Goal: Task Accomplishment & Management: Complete application form

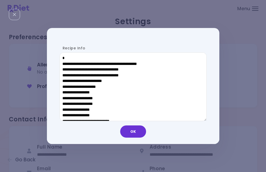
scroll to position [338, 0]
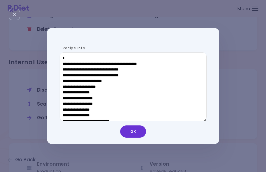
click at [131, 136] on button "OK" at bounding box center [133, 131] width 26 height 12
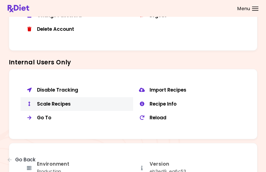
click at [53, 101] on div "Scale Recipes" at bounding box center [83, 104] width 92 height 6
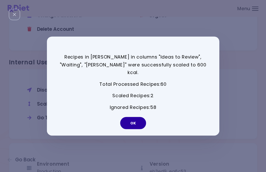
click at [141, 120] on button "OK" at bounding box center [133, 123] width 26 height 12
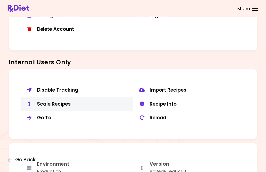
click at [66, 101] on div "Scale Recipes" at bounding box center [83, 104] width 92 height 6
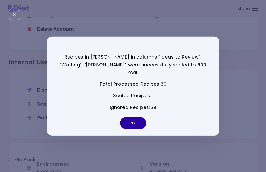
click at [130, 120] on button "OK" at bounding box center [133, 123] width 26 height 12
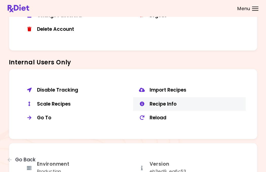
click at [170, 101] on div "Recipe Info" at bounding box center [196, 104] width 92 height 6
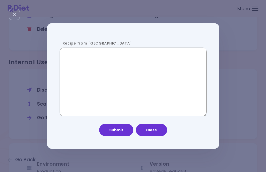
click at [145, 76] on textarea "Recipe from [GEOGRAPHIC_DATA]" at bounding box center [133, 81] width 147 height 69
paste textarea "**********"
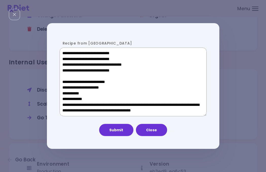
scroll to position [261, 0]
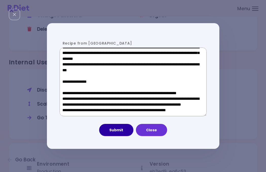
type textarea "**********"
click at [114, 126] on button "Submit" at bounding box center [116, 130] width 34 height 12
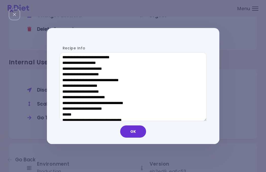
scroll to position [244, 0]
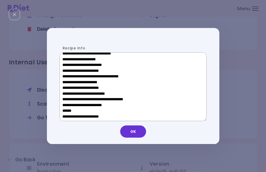
drag, startPoint x: 100, startPoint y: 109, endPoint x: 66, endPoint y: 109, distance: 33.5
click at [66, 109] on textarea "Recipe Info" at bounding box center [133, 86] width 147 height 69
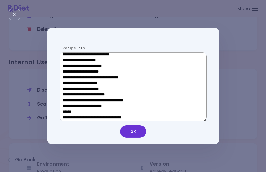
scroll to position [167, 0]
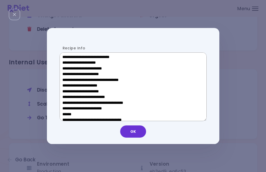
drag, startPoint x: 103, startPoint y: 86, endPoint x: 70, endPoint y: 86, distance: 33.3
click at [70, 86] on textarea "Recipe Info" at bounding box center [133, 86] width 147 height 69
click at [141, 136] on button "OK" at bounding box center [133, 131] width 26 height 12
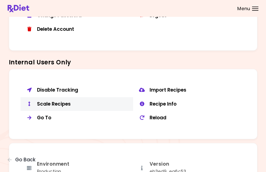
click at [66, 101] on div "Scale Recipes" at bounding box center [83, 104] width 92 height 6
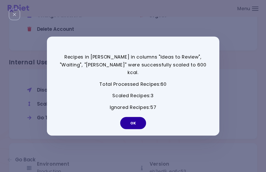
click at [130, 118] on button "OK" at bounding box center [133, 123] width 26 height 12
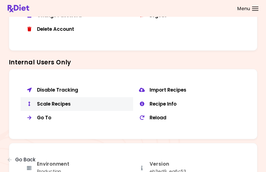
click at [84, 101] on div "Scale Recipes" at bounding box center [83, 104] width 92 height 6
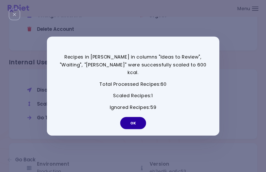
click at [134, 124] on button "OK" at bounding box center [133, 123] width 26 height 12
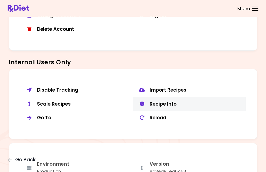
click at [166, 101] on div "Recipe Info" at bounding box center [196, 104] width 92 height 6
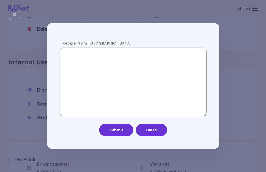
click at [108, 111] on textarea "Recipe from [GEOGRAPHIC_DATA]" at bounding box center [133, 81] width 147 height 69
paste textarea "**********"
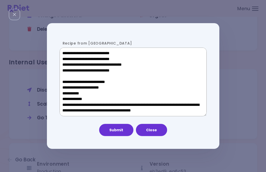
scroll to position [267, 0]
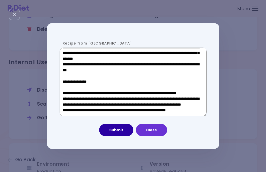
type textarea "**********"
click at [119, 127] on button "Submit" at bounding box center [116, 130] width 34 height 12
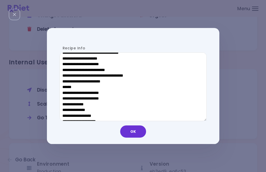
scroll to position [277, 0]
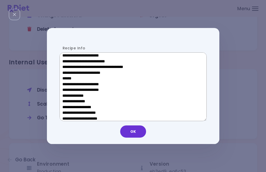
drag, startPoint x: 102, startPoint y: 78, endPoint x: 66, endPoint y: 77, distance: 36.6
click at [66, 77] on textarea "Recipe Info" at bounding box center [133, 86] width 147 height 69
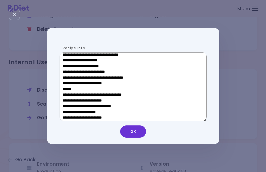
scroll to position [192, 0]
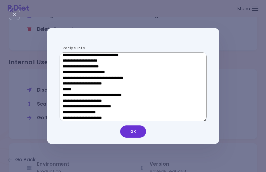
drag, startPoint x: 109, startPoint y: 61, endPoint x: 60, endPoint y: 61, distance: 49.2
click at [60, 61] on textarea "Recipe Info" at bounding box center [133, 86] width 147 height 69
click at [134, 135] on button "OK" at bounding box center [133, 131] width 26 height 12
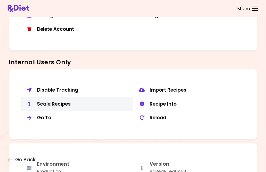
click at [69, 101] on div "Scale Recipes" at bounding box center [83, 104] width 92 height 6
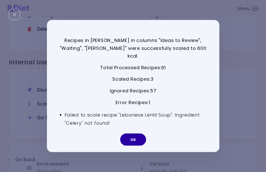
click at [137, 136] on button "OK" at bounding box center [133, 139] width 26 height 12
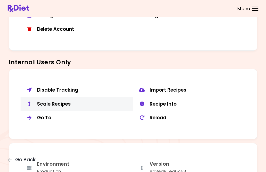
click at [69, 101] on div "Scale Recipes" at bounding box center [83, 104] width 92 height 6
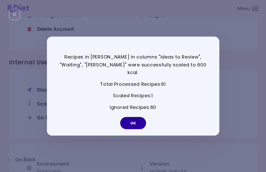
click at [136, 118] on button "OK" at bounding box center [133, 123] width 26 height 12
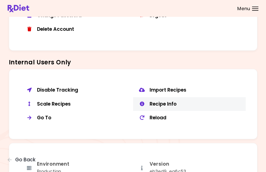
click at [173, 101] on div "Recipe Info" at bounding box center [196, 104] width 92 height 6
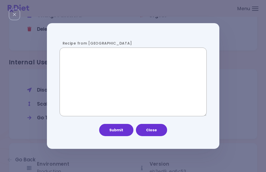
click at [102, 82] on textarea "Recipe from [GEOGRAPHIC_DATA]" at bounding box center [133, 81] width 147 height 69
paste textarea "**********"
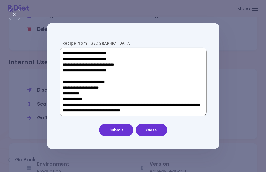
scroll to position [289, 0]
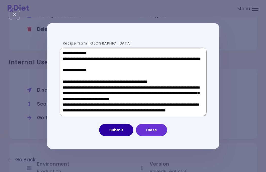
type textarea "**********"
click at [119, 131] on button "Submit" at bounding box center [116, 130] width 34 height 12
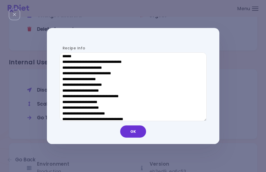
scroll to position [241, 0]
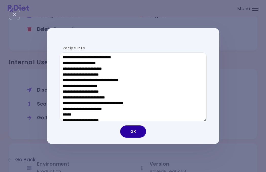
click at [139, 135] on button "OK" at bounding box center [133, 131] width 26 height 12
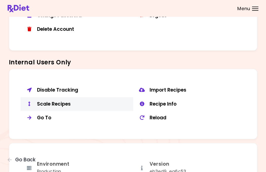
click at [59, 101] on div "Scale Recipes" at bounding box center [83, 104] width 92 height 6
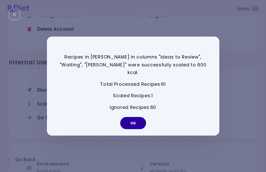
click at [128, 120] on button "OK" at bounding box center [133, 123] width 26 height 12
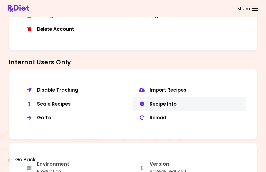
click at [182, 101] on div "Recipe Info" at bounding box center [196, 104] width 92 height 6
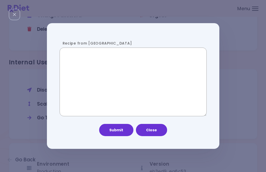
click at [123, 93] on textarea "Recipe from [GEOGRAPHIC_DATA]" at bounding box center [133, 81] width 147 height 69
paste textarea "**********"
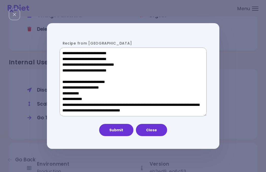
scroll to position [289, 0]
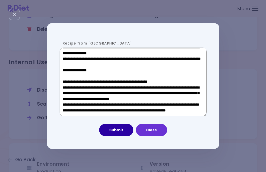
type textarea "**********"
click at [122, 131] on button "Submit" at bounding box center [116, 130] width 34 height 12
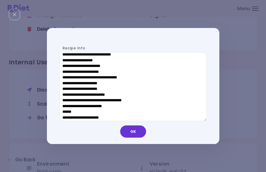
scroll to position [248, 0]
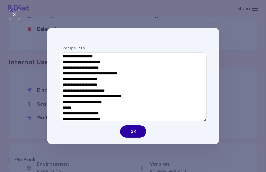
click at [136, 131] on button "OK" at bounding box center [133, 131] width 26 height 12
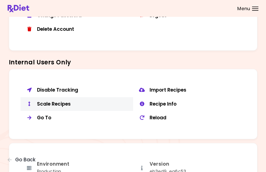
click at [64, 103] on div "Scale Recipes" at bounding box center [83, 104] width 92 height 6
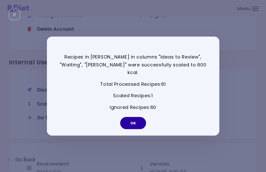
click at [128, 120] on button "OK" at bounding box center [133, 123] width 26 height 12
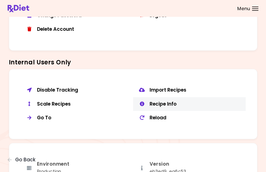
click at [149, 101] on button "Recipe Info" at bounding box center [189, 104] width 113 height 14
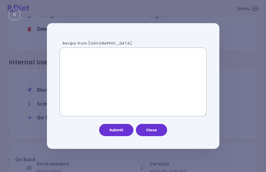
click at [109, 93] on textarea "Recipe from [GEOGRAPHIC_DATA]" at bounding box center [133, 81] width 147 height 69
paste textarea "**********"
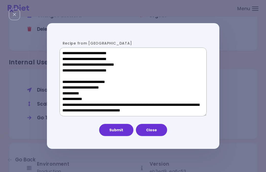
scroll to position [289, 0]
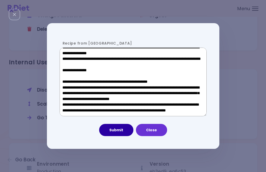
type textarea "**********"
click at [118, 130] on button "Submit" at bounding box center [116, 130] width 34 height 12
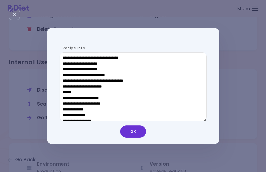
scroll to position [265, 0]
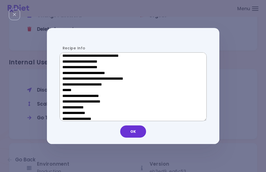
drag, startPoint x: 101, startPoint y: 89, endPoint x: 54, endPoint y: 89, distance: 47.2
click at [54, 89] on div "Recipe Info" at bounding box center [131, 86] width 168 height 90
click at [101, 88] on textarea "Recipe Info" at bounding box center [133, 86] width 147 height 69
drag, startPoint x: 104, startPoint y: 89, endPoint x: 67, endPoint y: 89, distance: 37.6
click at [67, 89] on textarea "Recipe Info" at bounding box center [133, 86] width 147 height 69
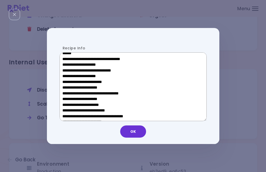
scroll to position [154, 0]
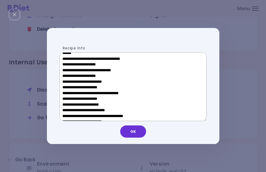
drag, startPoint x: 103, startPoint y: 98, endPoint x: 68, endPoint y: 98, distance: 35.3
click at [68, 98] on textarea "Recipe Info" at bounding box center [133, 86] width 147 height 69
click at [99, 94] on textarea "Recipe Info" at bounding box center [133, 86] width 147 height 69
drag, startPoint x: 102, startPoint y: 100, endPoint x: 71, endPoint y: 100, distance: 31.0
click at [71, 100] on textarea "Recipe Info" at bounding box center [133, 86] width 147 height 69
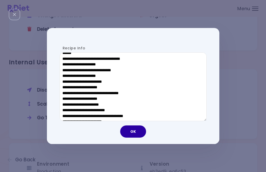
click at [137, 131] on button "OK" at bounding box center [133, 131] width 26 height 12
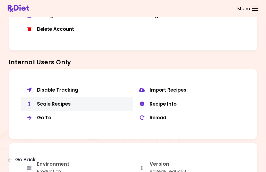
click at [57, 101] on div "Scale Recipes" at bounding box center [83, 104] width 92 height 6
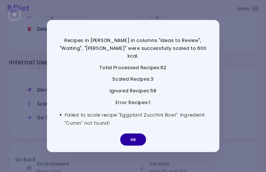
click at [131, 135] on button "OK" at bounding box center [133, 139] width 26 height 12
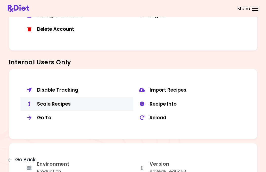
click at [67, 101] on div "Scale Recipes" at bounding box center [83, 104] width 92 height 6
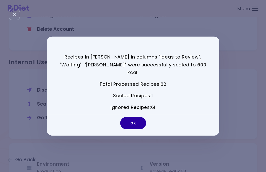
click at [128, 119] on button "OK" at bounding box center [133, 123] width 26 height 12
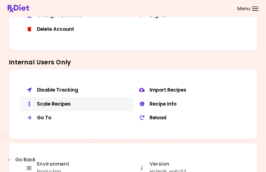
click at [64, 101] on div "Scale Recipes" at bounding box center [83, 104] width 92 height 6
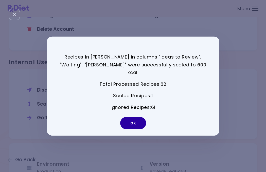
click at [131, 120] on button "OK" at bounding box center [133, 123] width 26 height 12
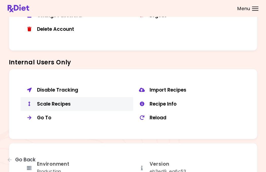
click at [61, 97] on button "Scale Recipes" at bounding box center [77, 104] width 113 height 14
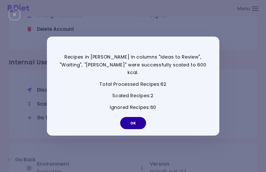
click at [138, 119] on button "OK" at bounding box center [133, 123] width 26 height 12
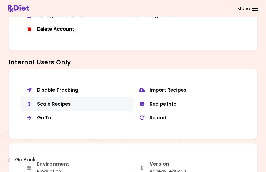
click at [51, 103] on div "Scale Recipes" at bounding box center [83, 104] width 92 height 6
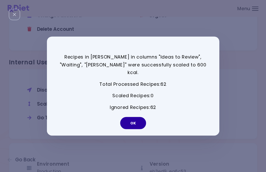
click at [135, 118] on button "OK" at bounding box center [133, 123] width 26 height 12
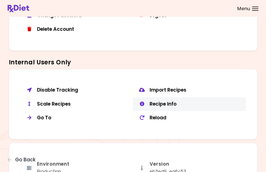
click at [165, 101] on div "Recipe Info" at bounding box center [196, 104] width 92 height 6
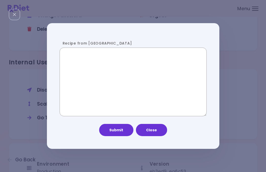
click at [97, 75] on textarea "Recipe from [GEOGRAPHIC_DATA]" at bounding box center [133, 81] width 147 height 69
paste textarea "**********"
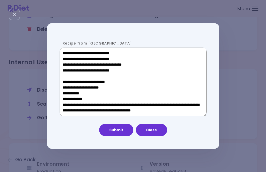
scroll to position [272, 0]
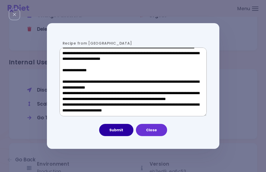
type textarea "**********"
click at [122, 132] on button "Submit" at bounding box center [116, 130] width 34 height 12
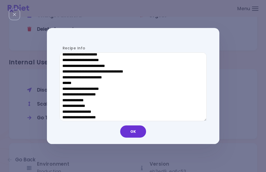
scroll to position [291, 0]
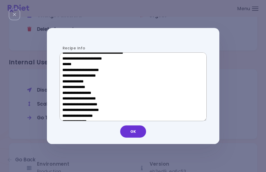
drag, startPoint x: 103, startPoint y: 64, endPoint x: 66, endPoint y: 63, distance: 36.8
click at [66, 63] on textarea "Recipe Info" at bounding box center [133, 86] width 147 height 69
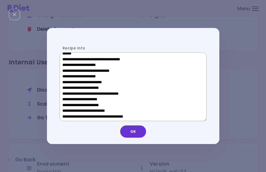
scroll to position [154, 0]
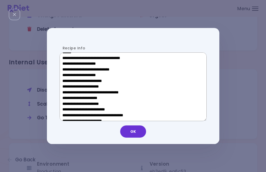
drag, startPoint x: 101, startPoint y: 98, endPoint x: 71, endPoint y: 97, distance: 30.5
click at [71, 97] on textarea "Recipe Info" at bounding box center [133, 86] width 147 height 69
click at [240, 67] on div "Recipe Info OK" at bounding box center [133, 86] width 266 height 172
click at [240, 69] on div "Disable Tracking Import Recipes Scale Recipes Recipe Info Go To Reload" at bounding box center [133, 104] width 249 height 70
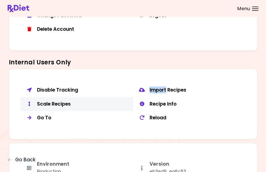
click at [64, 101] on div "Scale Recipes" at bounding box center [83, 104] width 92 height 6
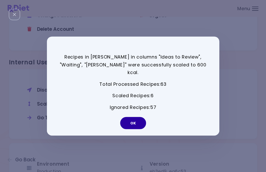
click at [133, 118] on button "OK" at bounding box center [133, 123] width 26 height 12
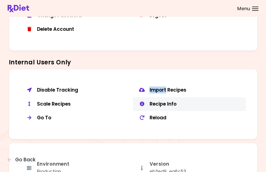
click at [161, 101] on div "Recipe Info" at bounding box center [196, 104] width 92 height 6
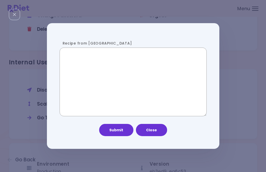
click at [136, 77] on textarea "Recipe from [GEOGRAPHIC_DATA]" at bounding box center [133, 81] width 147 height 69
paste textarea "**********"
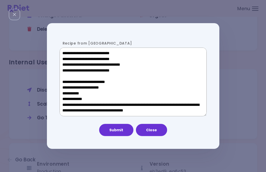
scroll to position [256, 0]
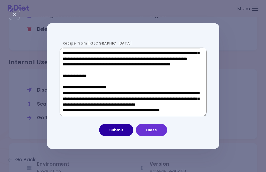
type textarea "**********"
click at [116, 129] on button "Submit" at bounding box center [116, 130] width 34 height 12
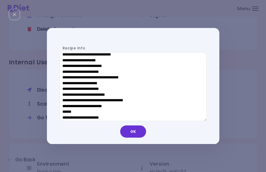
scroll to position [251, 0]
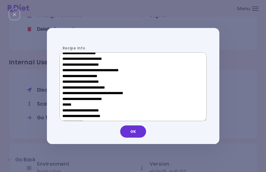
drag, startPoint x: 102, startPoint y: 103, endPoint x: 65, endPoint y: 102, distance: 37.1
click at [65, 102] on textarea "Recipe Info" at bounding box center [133, 86] width 147 height 69
click at [98, 105] on textarea "Recipe Info" at bounding box center [133, 86] width 147 height 69
drag, startPoint x: 104, startPoint y: 103, endPoint x: 67, endPoint y: 103, distance: 37.1
click at [67, 103] on textarea "Recipe Info" at bounding box center [133, 86] width 147 height 69
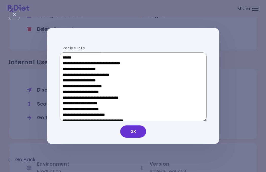
scroll to position [149, 0]
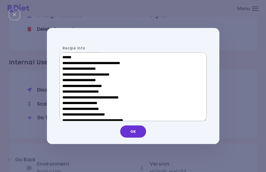
drag, startPoint x: 103, startPoint y: 103, endPoint x: 71, endPoint y: 104, distance: 32.0
click at [71, 104] on textarea "Recipe Info" at bounding box center [133, 86] width 147 height 69
click at [139, 134] on button "OK" at bounding box center [133, 131] width 26 height 12
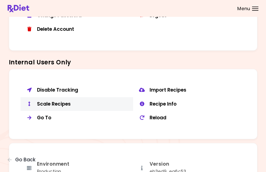
click at [66, 101] on div "Scale Recipes" at bounding box center [83, 104] width 92 height 6
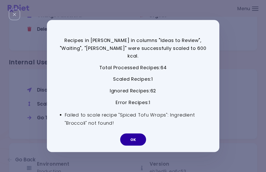
click at [137, 134] on button "OK" at bounding box center [133, 139] width 26 height 12
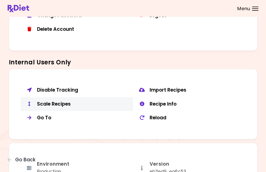
click at [56, 101] on div "Scale Recipes" at bounding box center [83, 104] width 92 height 6
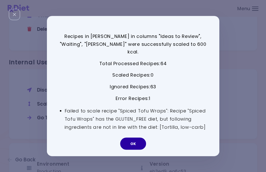
click at [134, 142] on button "OK" at bounding box center [133, 143] width 26 height 12
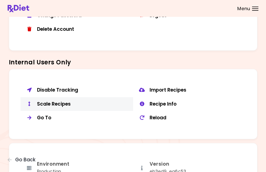
click at [72, 101] on div "Scale Recipes" at bounding box center [83, 104] width 92 height 6
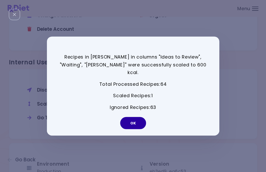
click at [134, 117] on button "OK" at bounding box center [133, 123] width 26 height 12
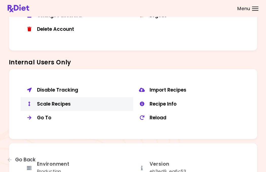
click at [52, 101] on div "Scale Recipes" at bounding box center [83, 104] width 92 height 6
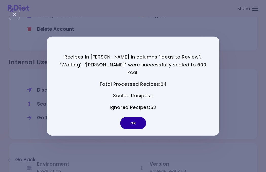
click at [135, 120] on button "OK" at bounding box center [133, 123] width 26 height 12
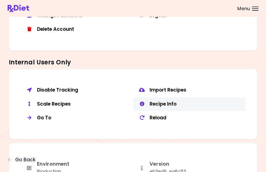
click at [168, 101] on div "Recipe Info" at bounding box center [196, 104] width 92 height 6
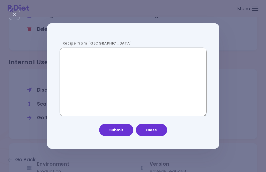
click at [118, 90] on textarea "Recipe from [GEOGRAPHIC_DATA]" at bounding box center [133, 81] width 147 height 69
paste textarea "**********"
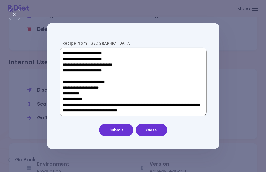
scroll to position [256, 0]
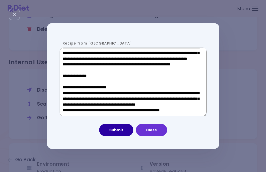
type textarea "**********"
click at [124, 131] on button "Submit" at bounding box center [116, 130] width 34 height 12
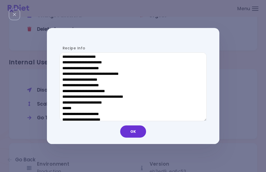
scroll to position [247, 0]
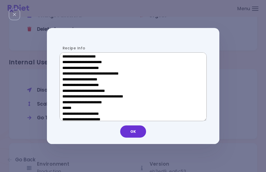
drag, startPoint x: 102, startPoint y: 107, endPoint x: 66, endPoint y: 107, distance: 36.0
click at [66, 107] on textarea "Recipe Info" at bounding box center [133, 86] width 147 height 69
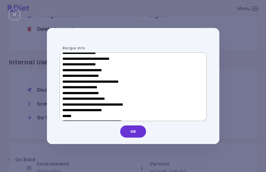
scroll to position [158, 0]
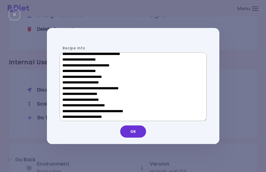
drag, startPoint x: 102, startPoint y: 94, endPoint x: 71, endPoint y: 94, distance: 31.5
click at [71, 94] on textarea "Recipe Info" at bounding box center [133, 86] width 147 height 69
click at [140, 134] on button "OK" at bounding box center [133, 131] width 26 height 12
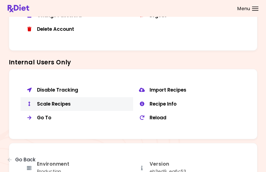
click at [56, 102] on div "Scale Recipes" at bounding box center [83, 104] width 92 height 6
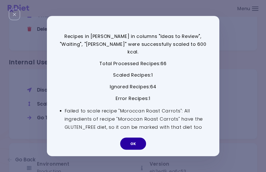
click at [140, 139] on button "OK" at bounding box center [133, 143] width 26 height 12
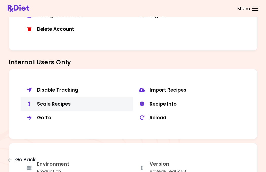
click at [68, 101] on div "Scale Recipes" at bounding box center [83, 104] width 92 height 6
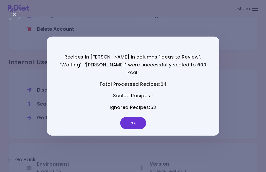
click at [108, 120] on div "OK" at bounding box center [133, 124] width 173 height 21
click at [134, 121] on button "OK" at bounding box center [133, 123] width 26 height 12
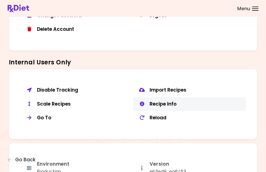
click at [171, 101] on div "Recipe Info" at bounding box center [196, 104] width 92 height 6
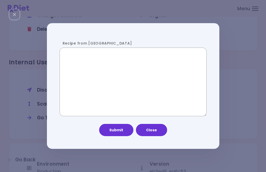
click at [98, 86] on textarea "Recipe from [GEOGRAPHIC_DATA]" at bounding box center [133, 81] width 147 height 69
paste textarea "**********"
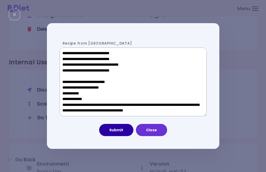
scroll to position [334, 0]
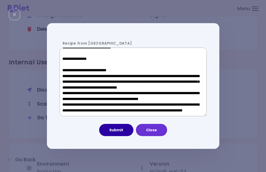
type textarea "**********"
click at [114, 130] on button "Submit" at bounding box center [116, 130] width 34 height 12
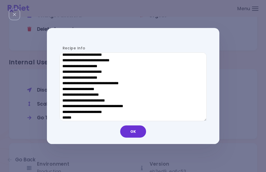
scroll to position [238, 0]
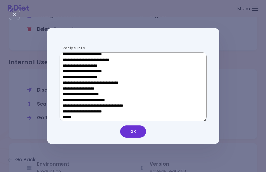
drag, startPoint x: 103, startPoint y: 116, endPoint x: 66, endPoint y: 116, distance: 36.6
click at [66, 116] on textarea "Recipe Info" at bounding box center [133, 86] width 147 height 69
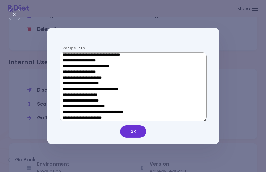
scroll to position [154, 0]
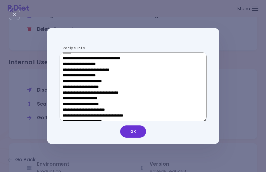
drag, startPoint x: 100, startPoint y: 99, endPoint x: 71, endPoint y: 99, distance: 29.5
click at [71, 99] on textarea "Recipe Info" at bounding box center [133, 86] width 147 height 69
click at [135, 134] on button "OK" at bounding box center [133, 131] width 26 height 12
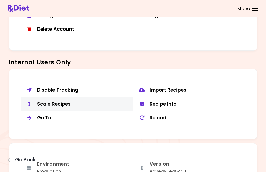
click at [61, 101] on div "Scale Recipes" at bounding box center [83, 104] width 92 height 6
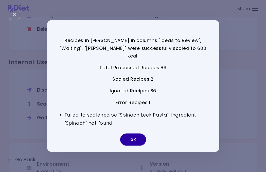
click at [134, 135] on button "OK" at bounding box center [133, 139] width 26 height 12
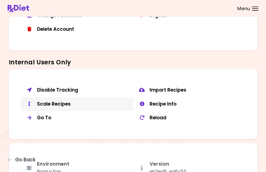
click at [69, 101] on div "Scale Recipes" at bounding box center [83, 104] width 92 height 6
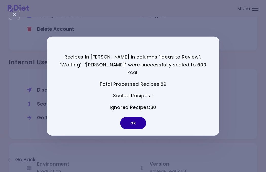
click at [135, 117] on button "OK" at bounding box center [133, 123] width 26 height 12
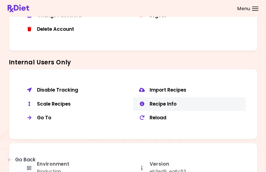
click at [168, 101] on div "Recipe Info" at bounding box center [196, 104] width 92 height 6
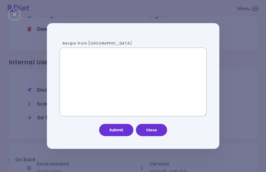
click at [119, 84] on textarea "Recipe from [GEOGRAPHIC_DATA]" at bounding box center [133, 81] width 147 height 69
paste textarea "**********"
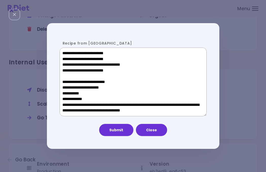
scroll to position [300, 0]
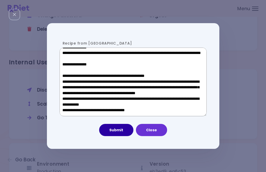
type textarea "**********"
click at [121, 132] on button "Submit" at bounding box center [116, 130] width 34 height 12
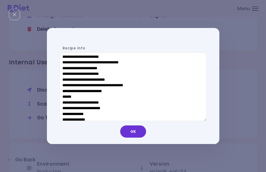
scroll to position [259, 0]
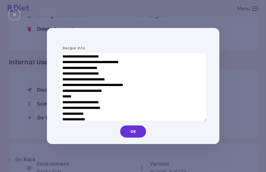
click at [142, 140] on div "OK" at bounding box center [133, 133] width 173 height 21
click at [137, 132] on button "OK" at bounding box center [133, 131] width 26 height 12
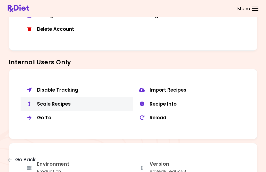
click at [54, 101] on div "Scale Recipes" at bounding box center [83, 104] width 92 height 6
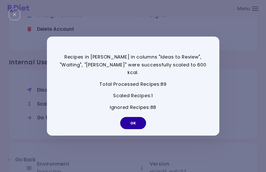
click at [143, 121] on button "OK" at bounding box center [133, 123] width 26 height 12
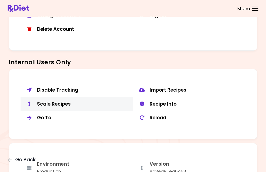
click at [75, 101] on div "Scale Recipes" at bounding box center [83, 104] width 92 height 6
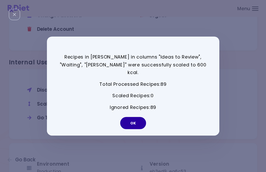
click at [134, 117] on button "OK" at bounding box center [133, 123] width 26 height 12
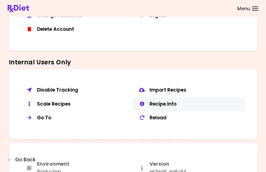
click at [162, 102] on div "Recipe Info" at bounding box center [196, 104] width 92 height 6
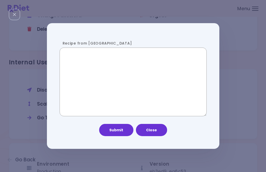
click at [114, 100] on textarea "Recipe from [GEOGRAPHIC_DATA]" at bounding box center [133, 81] width 147 height 69
paste textarea "**********"
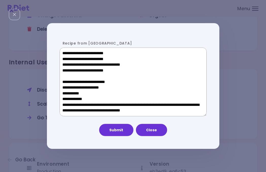
scroll to position [300, 0]
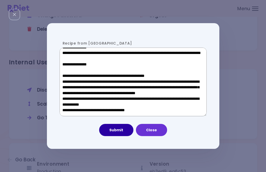
type textarea "**********"
click at [117, 129] on button "Submit" at bounding box center [116, 130] width 34 height 12
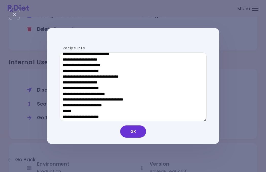
scroll to position [254, 0]
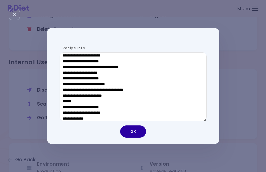
click at [141, 133] on button "OK" at bounding box center [133, 131] width 26 height 12
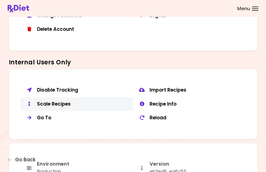
click at [48, 101] on div "Scale Recipes" at bounding box center [83, 104] width 92 height 6
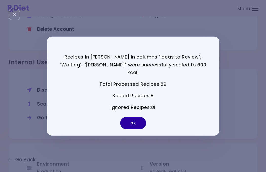
click at [136, 117] on button "OK" at bounding box center [133, 123] width 26 height 12
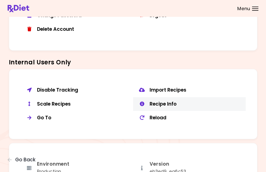
click at [157, 102] on div "Recipe Info" at bounding box center [196, 104] width 92 height 6
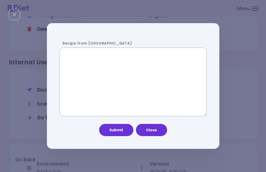
click at [112, 96] on textarea "Recipe from [GEOGRAPHIC_DATA]" at bounding box center [133, 81] width 147 height 69
paste textarea "**********"
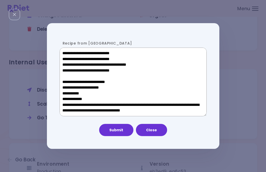
scroll to position [300, 0]
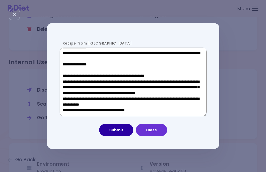
type textarea "**********"
click at [110, 129] on button "Submit" at bounding box center [116, 130] width 34 height 12
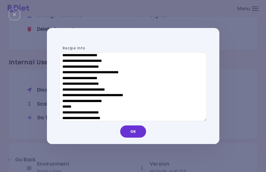
scroll to position [274, 0]
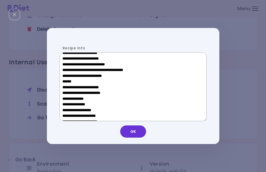
drag, startPoint x: 103, startPoint y: 82, endPoint x: 67, endPoint y: 81, distance: 36.0
click at [67, 81] on textarea "Recipe Info" at bounding box center [133, 86] width 147 height 69
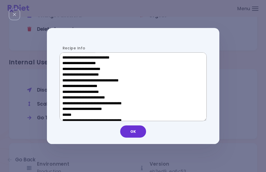
scroll to position [167, 0]
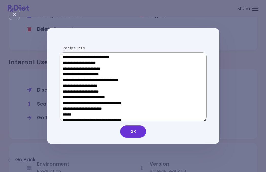
drag, startPoint x: 101, startPoint y: 86, endPoint x: 70, endPoint y: 86, distance: 31.7
click at [70, 86] on textarea "Recipe Info" at bounding box center [133, 86] width 147 height 69
click at [135, 132] on button "OK" at bounding box center [133, 131] width 26 height 12
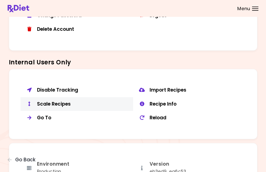
click at [58, 101] on div "Scale Recipes" at bounding box center [83, 104] width 92 height 6
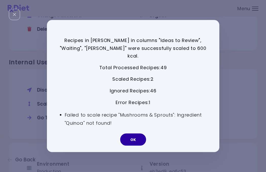
click at [129, 139] on button "OK" at bounding box center [133, 139] width 26 height 12
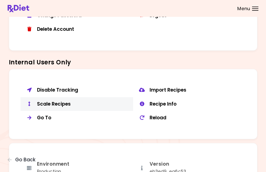
click at [64, 102] on div "Scale Recipes" at bounding box center [83, 104] width 92 height 6
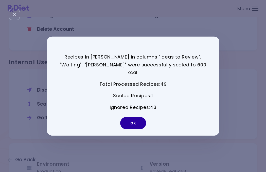
click at [134, 117] on button "OK" at bounding box center [133, 123] width 26 height 12
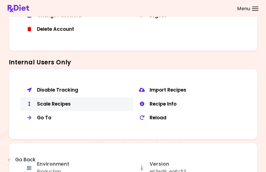
click at [64, 101] on div "Scale Recipes" at bounding box center [83, 104] width 92 height 6
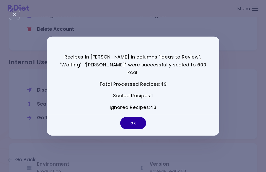
click at [132, 120] on button "OK" at bounding box center [133, 123] width 26 height 12
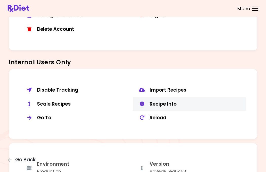
click at [157, 104] on button "Recipe Info" at bounding box center [189, 104] width 113 height 14
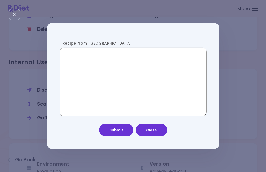
click at [102, 98] on textarea "Recipe from [GEOGRAPHIC_DATA]" at bounding box center [133, 81] width 147 height 69
paste textarea "**********"
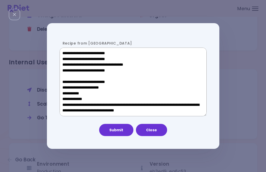
scroll to position [289, 0]
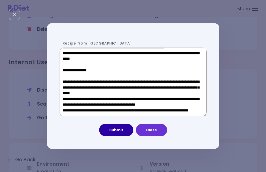
type textarea "**********"
click at [117, 130] on button "Submit" at bounding box center [116, 130] width 34 height 12
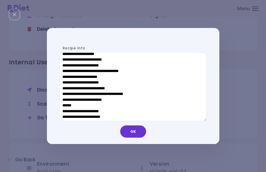
scroll to position [256, 0]
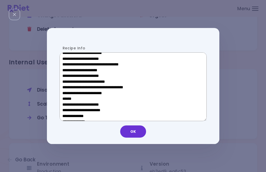
drag, startPoint x: 102, startPoint y: 96, endPoint x: 67, endPoint y: 96, distance: 35.0
click at [67, 96] on textarea "Recipe Info" at bounding box center [133, 86] width 147 height 69
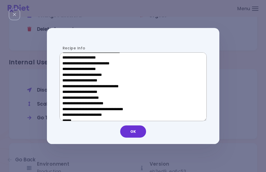
scroll to position [160, 0]
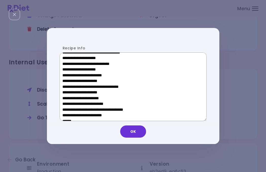
drag, startPoint x: 102, startPoint y: 92, endPoint x: 71, endPoint y: 92, distance: 30.7
click at [71, 92] on textarea "Recipe Info" at bounding box center [133, 86] width 147 height 69
click at [126, 132] on button "OK" at bounding box center [133, 131] width 26 height 12
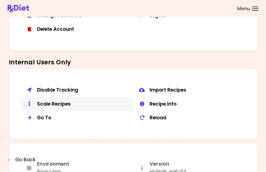
click at [44, 101] on div "Scale Recipes" at bounding box center [83, 104] width 92 height 6
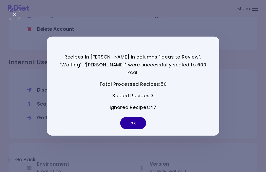
click at [137, 121] on button "OK" at bounding box center [133, 123] width 26 height 12
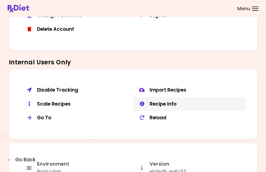
click at [145, 103] on button "Recipe Info" at bounding box center [189, 104] width 113 height 14
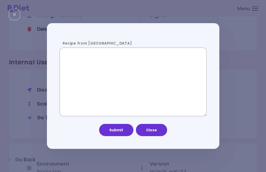
click at [107, 88] on textarea "Recipe from [GEOGRAPHIC_DATA]" at bounding box center [133, 81] width 147 height 69
paste textarea "**********"
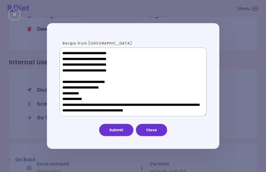
scroll to position [284, 0]
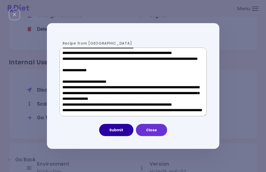
type textarea "**********"
click at [117, 129] on button "Submit" at bounding box center [116, 130] width 34 height 12
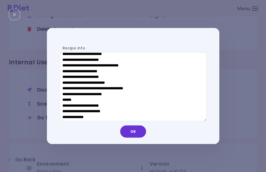
scroll to position [259, 0]
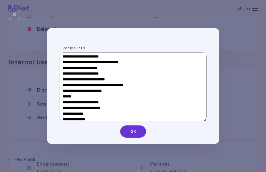
drag, startPoint x: 102, startPoint y: 95, endPoint x: 66, endPoint y: 95, distance: 35.3
click at [66, 95] on textarea "Recipe Info" at bounding box center [133, 86] width 147 height 69
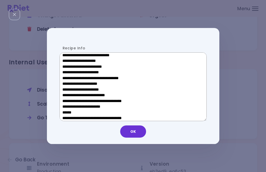
scroll to position [168, 0]
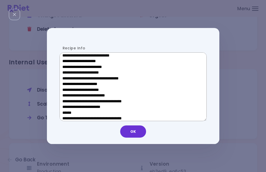
drag, startPoint x: 103, startPoint y: 86, endPoint x: 70, endPoint y: 86, distance: 32.2
click at [70, 86] on textarea "Recipe Info" at bounding box center [133, 86] width 147 height 69
click at [131, 131] on button "OK" at bounding box center [133, 131] width 26 height 12
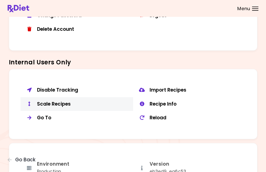
click at [67, 104] on div "Scale Recipes" at bounding box center [83, 104] width 92 height 6
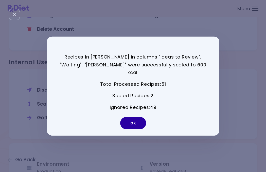
click at [139, 123] on button "OK" at bounding box center [133, 123] width 26 height 12
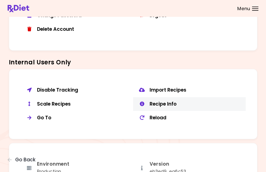
click at [159, 97] on button "Recipe Info" at bounding box center [189, 104] width 113 height 14
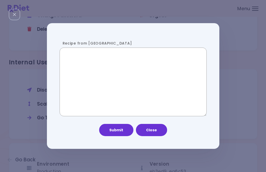
click at [131, 92] on textarea "Recipe from [GEOGRAPHIC_DATA]" at bounding box center [133, 81] width 147 height 69
paste textarea "**********"
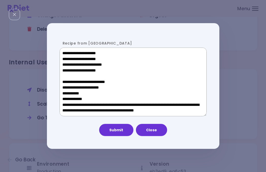
scroll to position [300, 0]
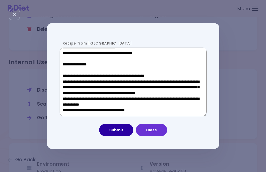
type textarea "**********"
click at [123, 131] on button "Submit" at bounding box center [116, 130] width 34 height 12
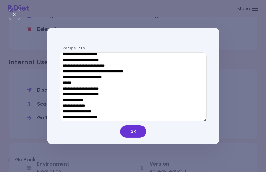
scroll to position [272, 0]
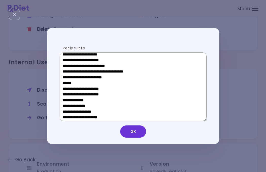
drag, startPoint x: 100, startPoint y: 81, endPoint x: 67, endPoint y: 81, distance: 33.8
click at [67, 81] on textarea "Recipe Info" at bounding box center [133, 86] width 147 height 69
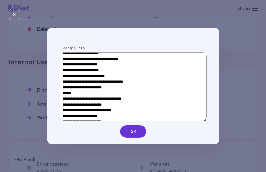
scroll to position [174, 0]
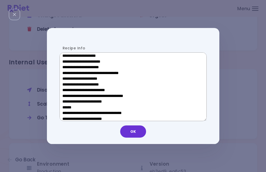
drag, startPoint x: 101, startPoint y: 79, endPoint x: 70, endPoint y: 79, distance: 30.5
click at [70, 79] on textarea "Recipe Info" at bounding box center [133, 86] width 147 height 69
click at [135, 133] on button "OK" at bounding box center [133, 131] width 26 height 12
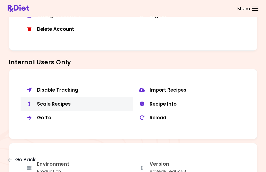
click at [54, 101] on div "Scale Recipes" at bounding box center [83, 104] width 92 height 6
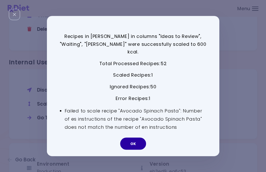
click at [134, 141] on button "OK" at bounding box center [133, 143] width 26 height 12
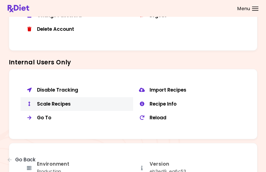
click at [52, 101] on div "Scale Recipes" at bounding box center [83, 104] width 92 height 6
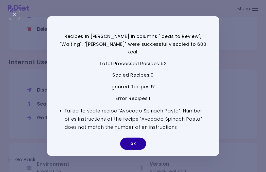
click at [137, 140] on button "OK" at bounding box center [133, 143] width 26 height 12
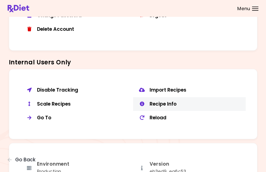
click at [161, 101] on div "Recipe Info" at bounding box center [196, 104] width 92 height 6
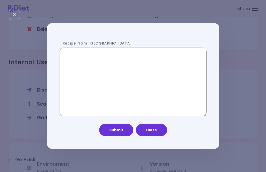
click at [116, 106] on textarea "Recipe from [GEOGRAPHIC_DATA]" at bounding box center [133, 81] width 147 height 69
paste textarea "**********"
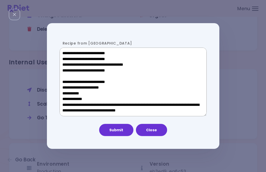
scroll to position [278, 0]
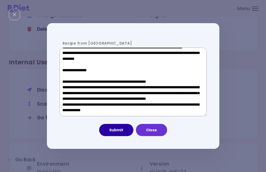
type textarea "**********"
click at [122, 133] on button "Submit" at bounding box center [116, 130] width 34 height 12
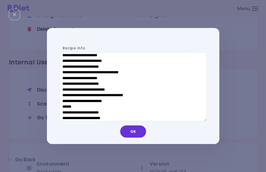
scroll to position [249, 0]
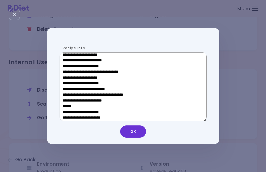
drag, startPoint x: 102, startPoint y: 104, endPoint x: 67, endPoint y: 105, distance: 35.6
click at [67, 105] on textarea "Recipe Info" at bounding box center [133, 86] width 147 height 69
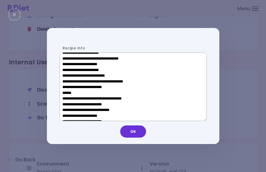
scroll to position [188, 0]
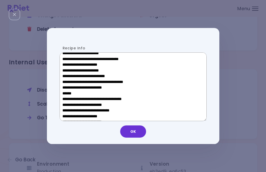
drag, startPoint x: 103, startPoint y: 64, endPoint x: 70, endPoint y: 64, distance: 33.3
click at [70, 64] on textarea "Recipe Info" at bounding box center [133, 86] width 147 height 69
